Goal: Task Accomplishment & Management: Manage account settings

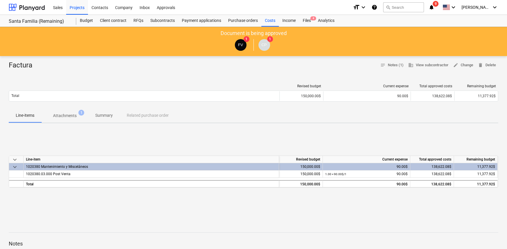
click at [495, 7] on div "Project fetching failed You do not have permissions for this action" at bounding box center [425, 9] width 157 height 19
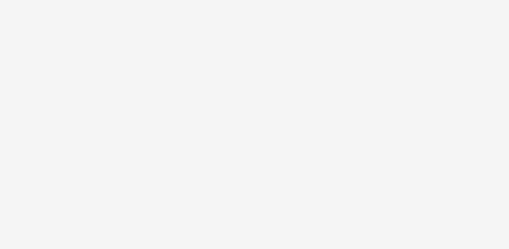
click at [495, 5] on div at bounding box center [254, 124] width 509 height 249
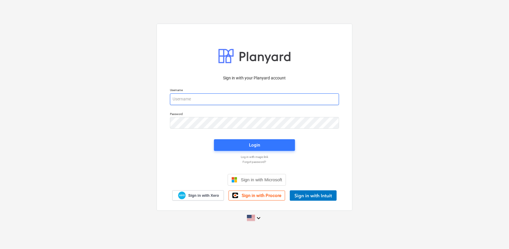
type input "fernando+hsd@conservatoriosa.com"
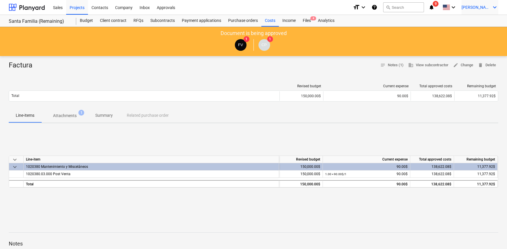
click at [493, 7] on icon "keyboard_arrow_down" at bounding box center [495, 7] width 7 height 7
click at [480, 33] on div "Log out" at bounding box center [481, 31] width 35 height 9
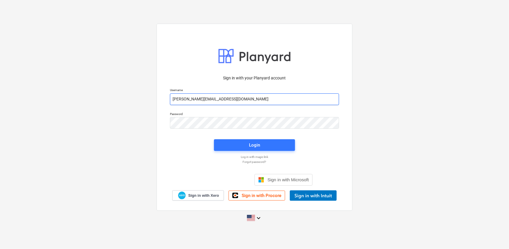
click at [246, 101] on input "fernando+hsd@conservatoriosa.com" at bounding box center [254, 99] width 169 height 12
click at [249, 100] on input "fernando+l15@conservatoriosa.com" at bounding box center [254, 99] width 169 height 12
type input "fernando+hsd@conservatoriosa.com"
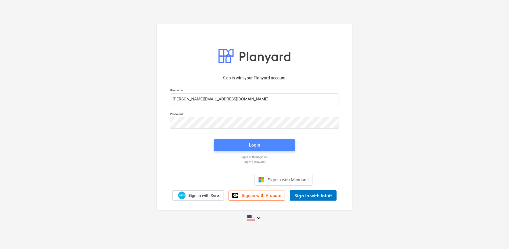
click at [267, 143] on span "Login" at bounding box center [254, 145] width 67 height 8
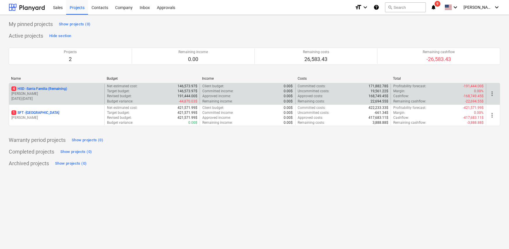
click at [73, 89] on div "4 HSD - Santa Familia (Remaining)" at bounding box center [56, 88] width 91 height 5
click at [73, 89] on main "My pinned projects Show projects (0) Active projects Hide section Projects 2 Re…" at bounding box center [254, 132] width 509 height 234
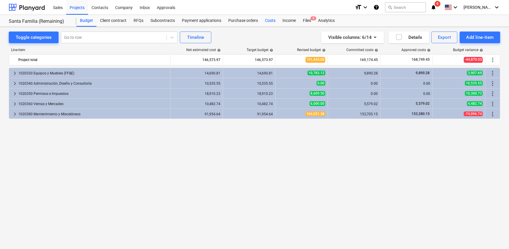
click at [271, 22] on div "Costs" at bounding box center [270, 21] width 17 height 12
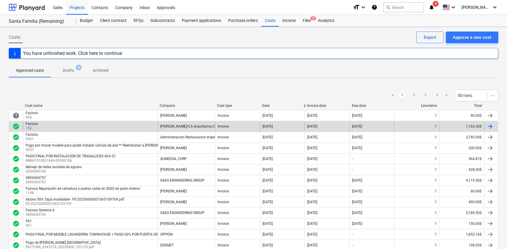
click at [111, 126] on div "Factura 152" at bounding box center [90, 126] width 135 height 9
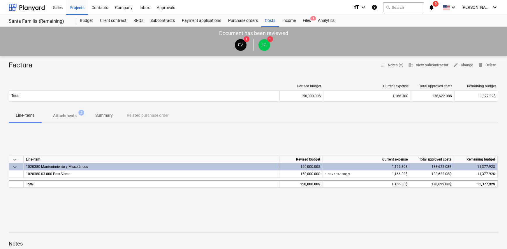
click at [66, 115] on p "Attachments" at bounding box center [65, 116] width 24 height 6
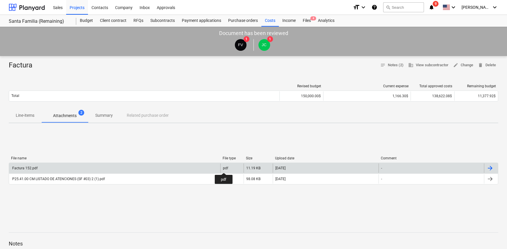
click at [224, 167] on div "pdf" at bounding box center [225, 168] width 5 height 4
